Goal: Information Seeking & Learning: Check status

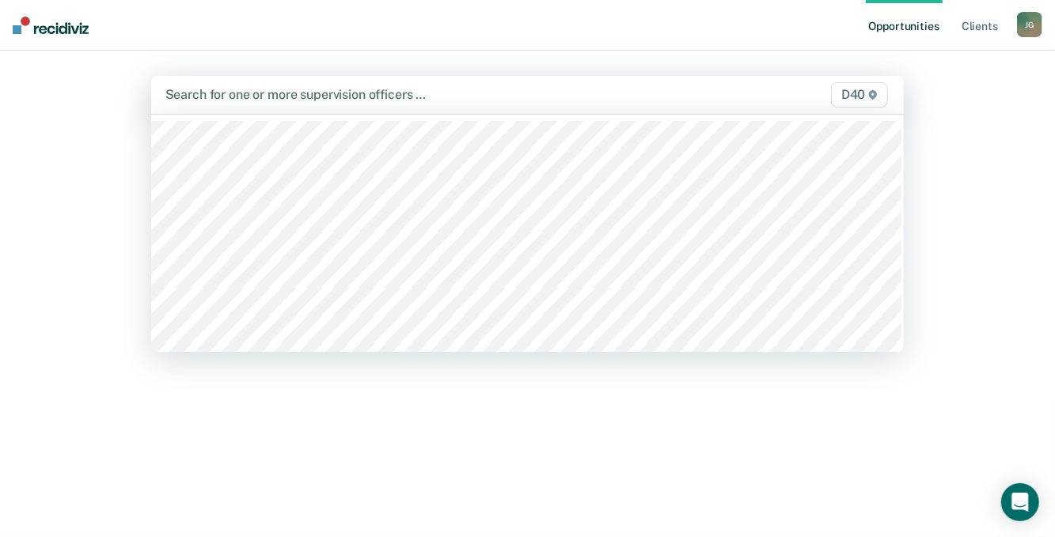
click at [188, 90] on div at bounding box center [418, 94] width 507 height 18
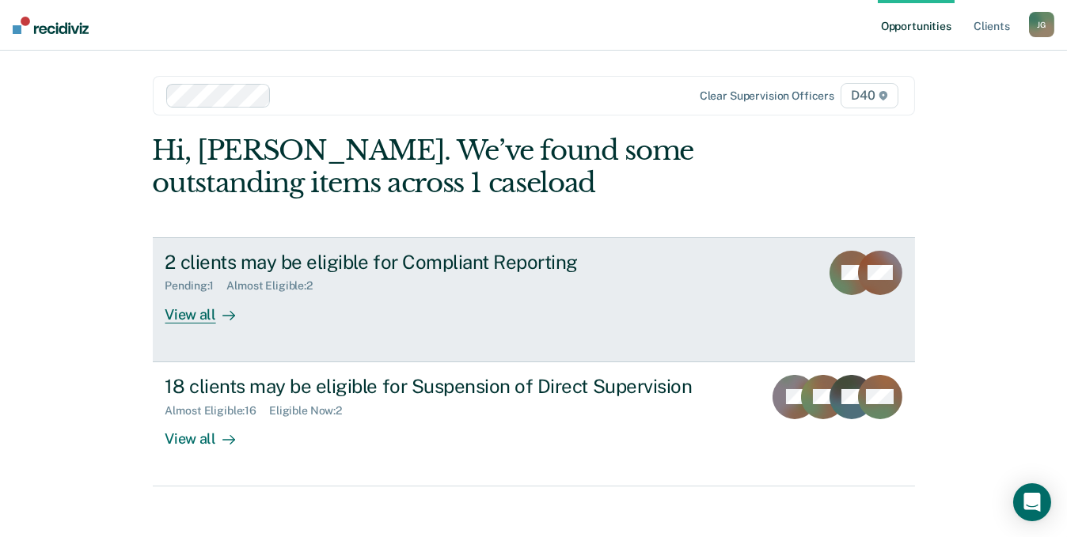
click at [181, 313] on div "View all" at bounding box center [209, 308] width 89 height 31
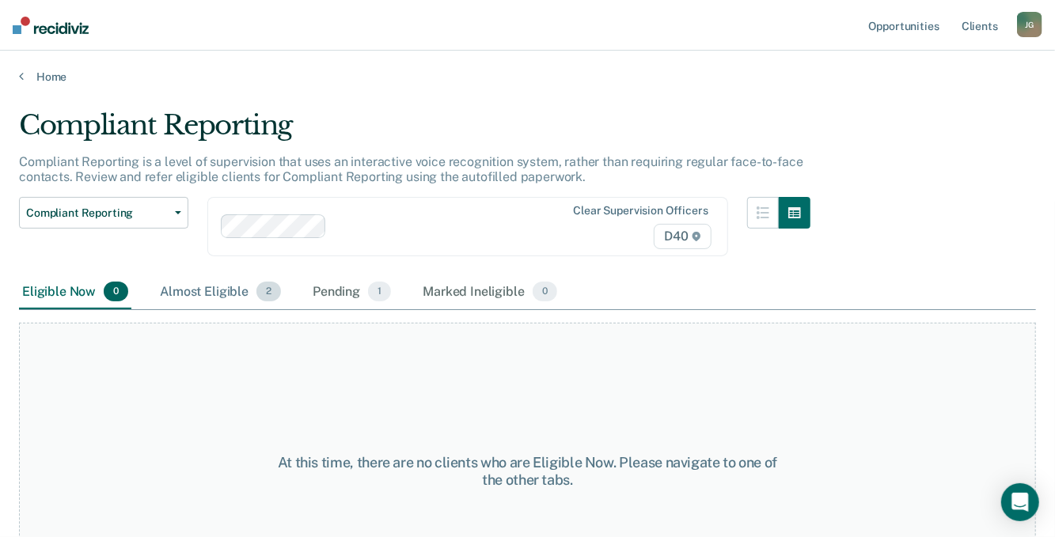
click at [196, 291] on div "Almost Eligible 2" at bounding box center [220, 292] width 127 height 35
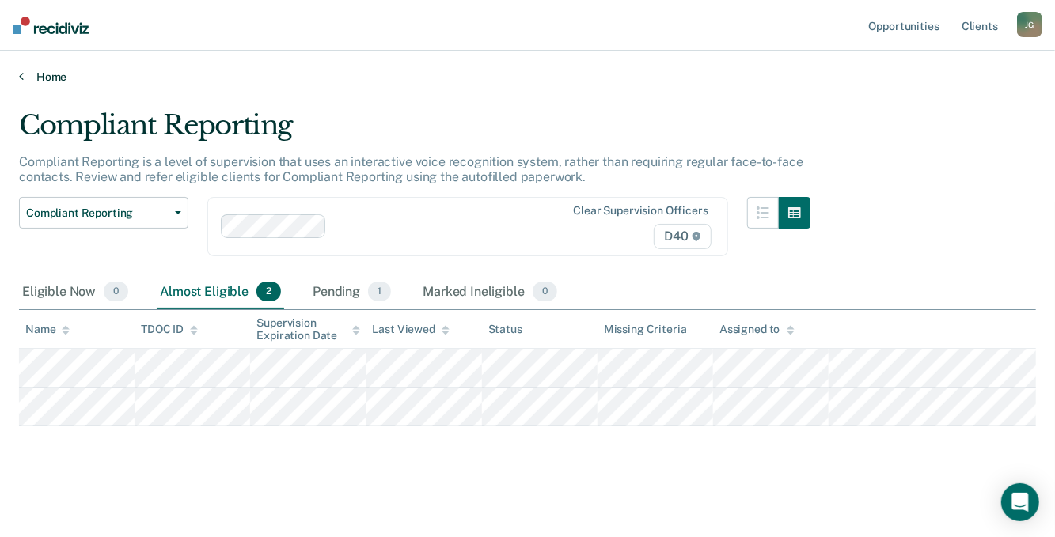
click at [41, 80] on link "Home" at bounding box center [527, 77] width 1017 height 14
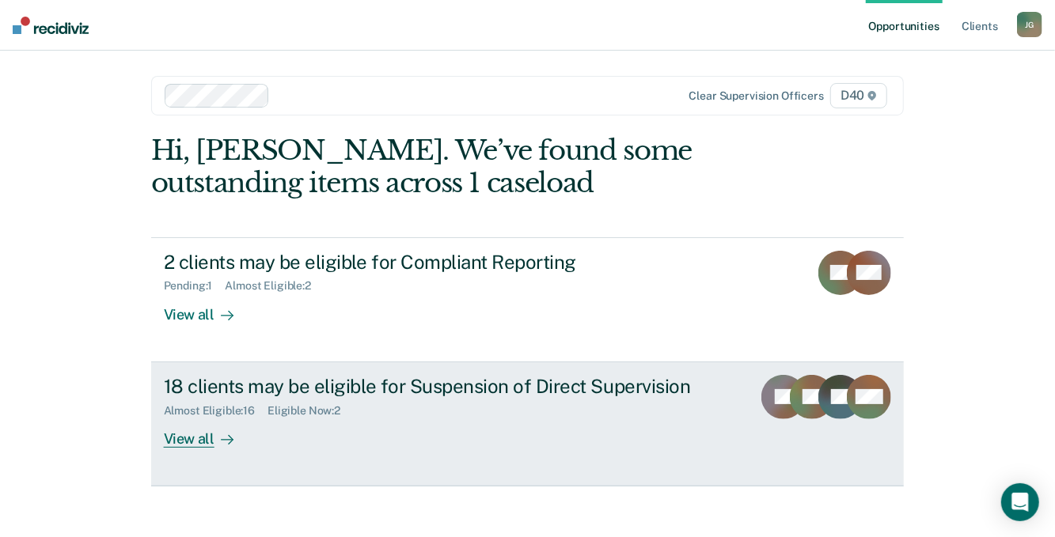
click at [189, 438] on div "View all" at bounding box center [208, 432] width 89 height 31
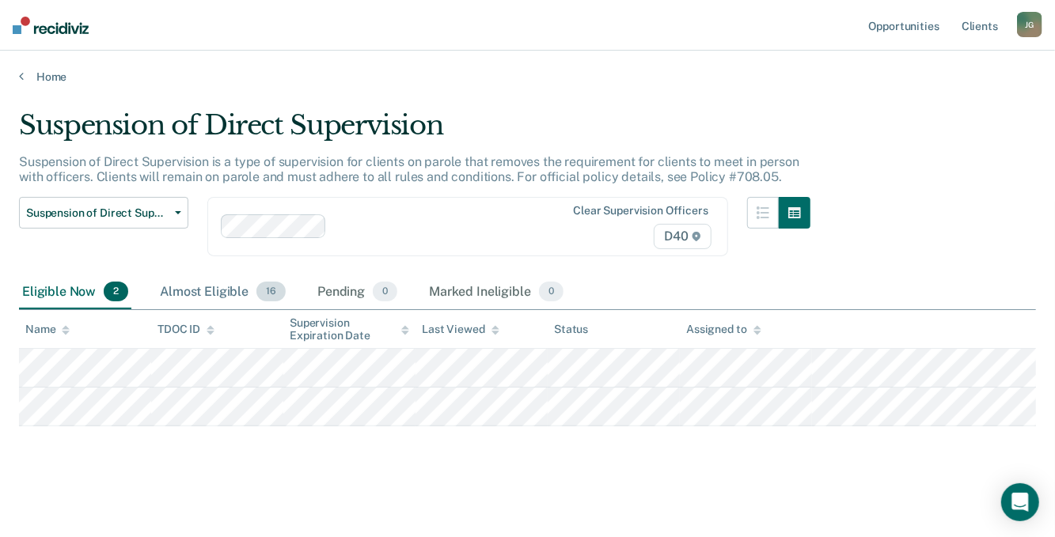
click at [201, 287] on div "Almost Eligible 16" at bounding box center [223, 292] width 132 height 35
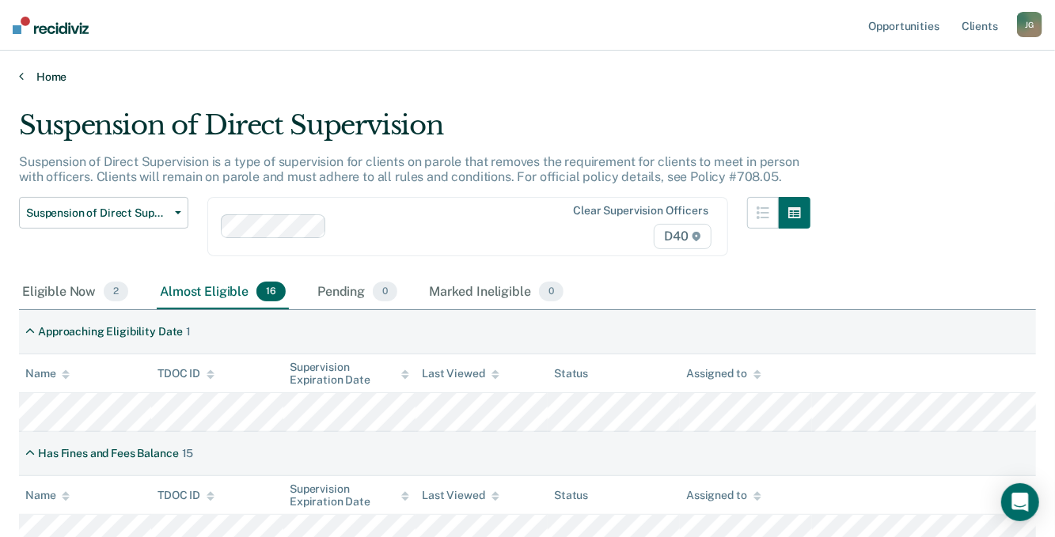
click at [24, 74] on link "Home" at bounding box center [527, 77] width 1017 height 14
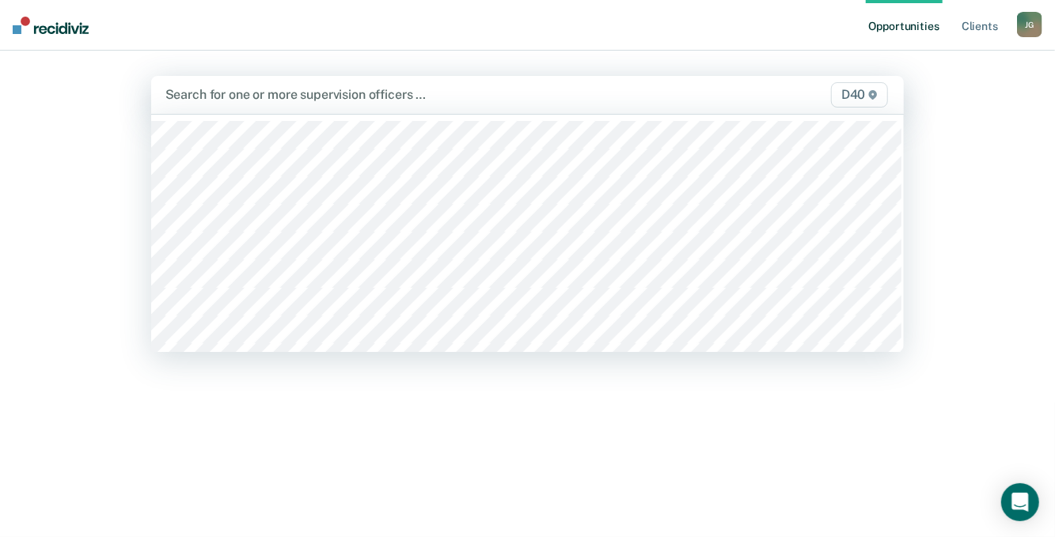
click at [179, 93] on div at bounding box center [418, 94] width 507 height 18
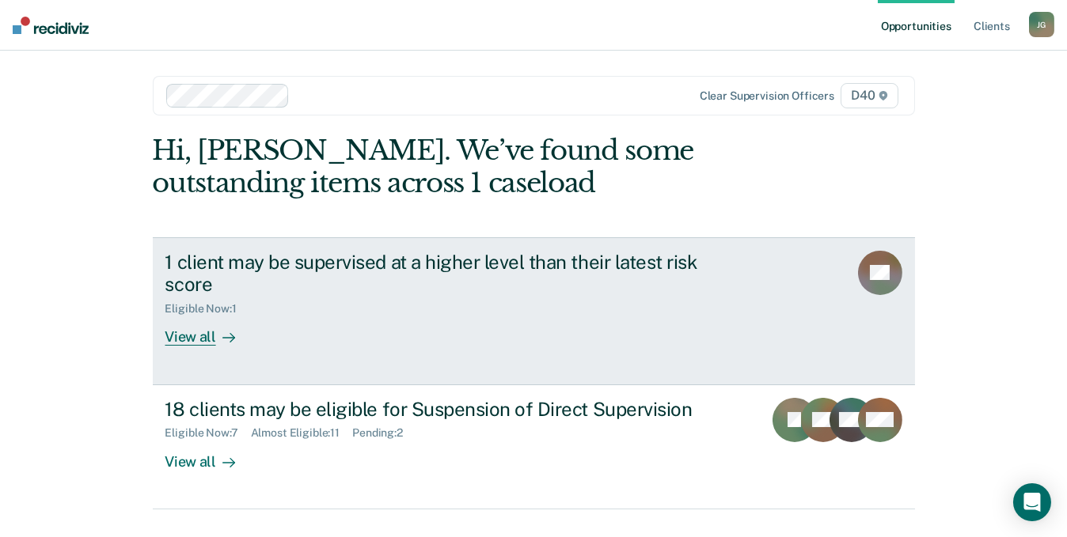
click at [183, 336] on div "View all" at bounding box center [209, 331] width 89 height 31
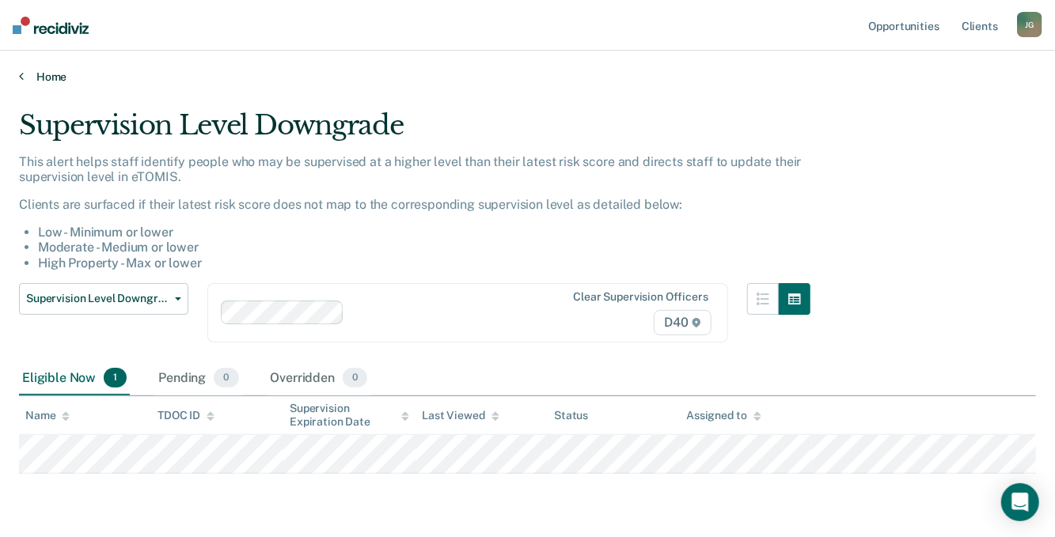
click at [22, 75] on icon at bounding box center [21, 76] width 5 height 13
